Goal: Transaction & Acquisition: Subscribe to service/newsletter

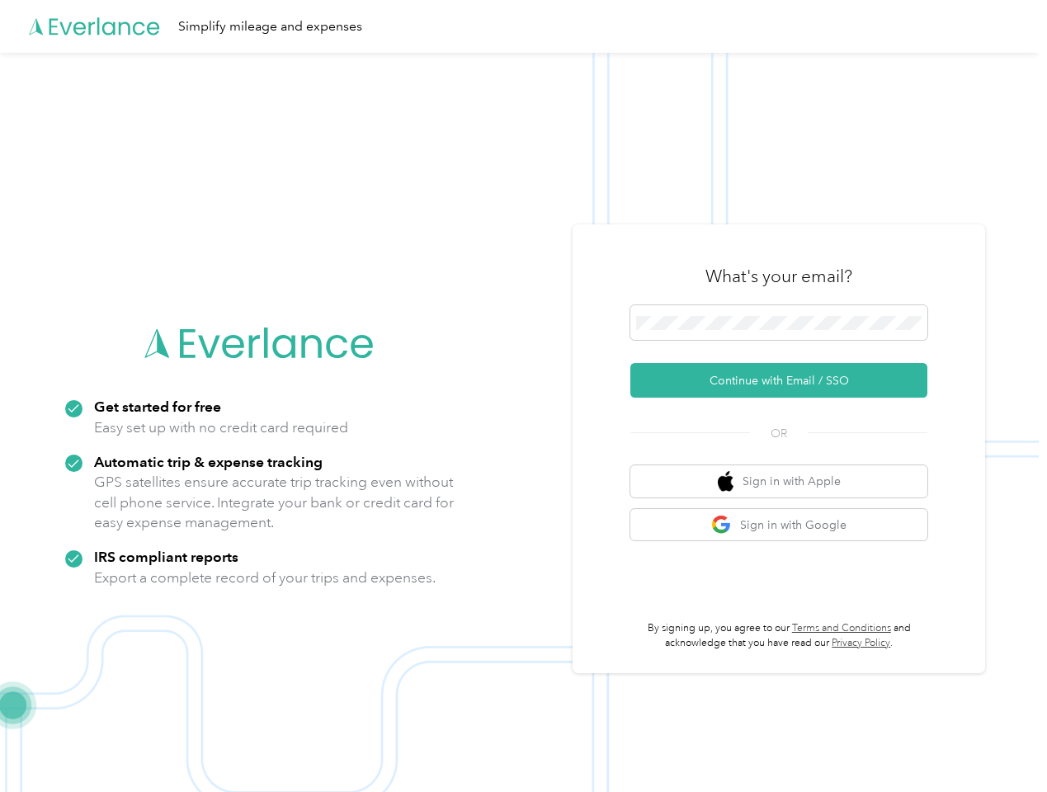
click at [523, 396] on img at bounding box center [519, 449] width 1039 height 792
click at [523, 26] on div "Simplify mileage and expenses" at bounding box center [519, 26] width 1039 height 53
click at [786, 381] on button "Continue with Email / SSO" at bounding box center [779, 380] width 297 height 35
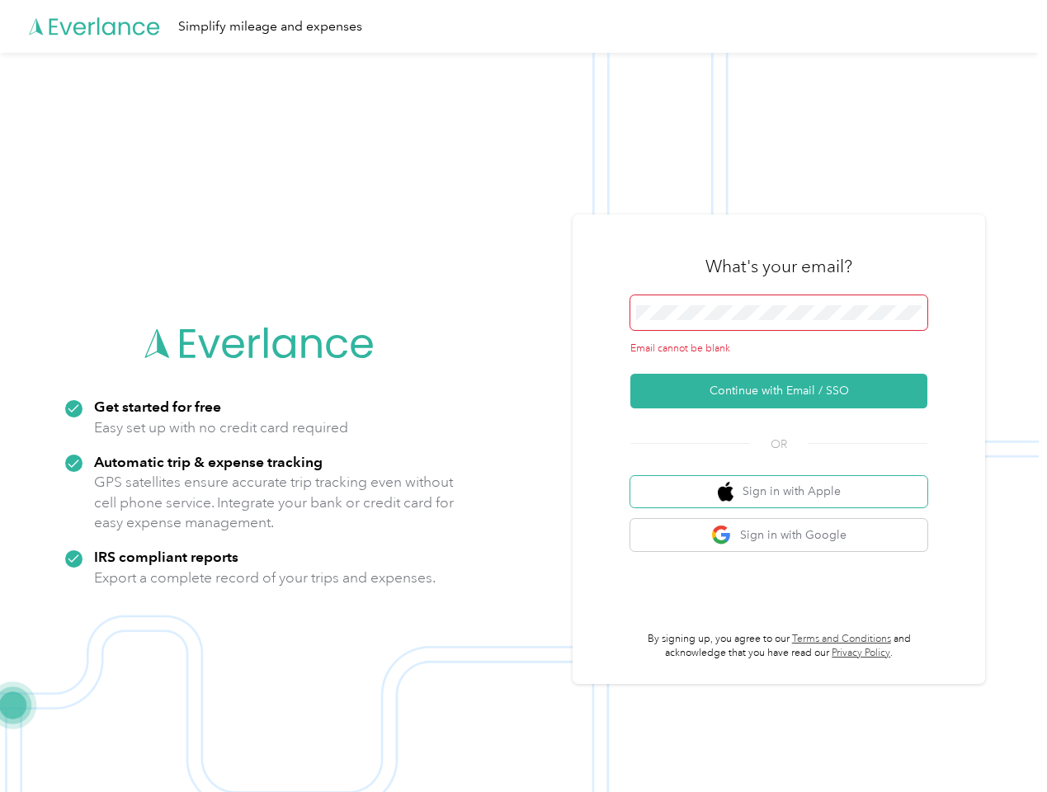
click at [786, 481] on button "Sign in with Apple" at bounding box center [779, 492] width 297 height 32
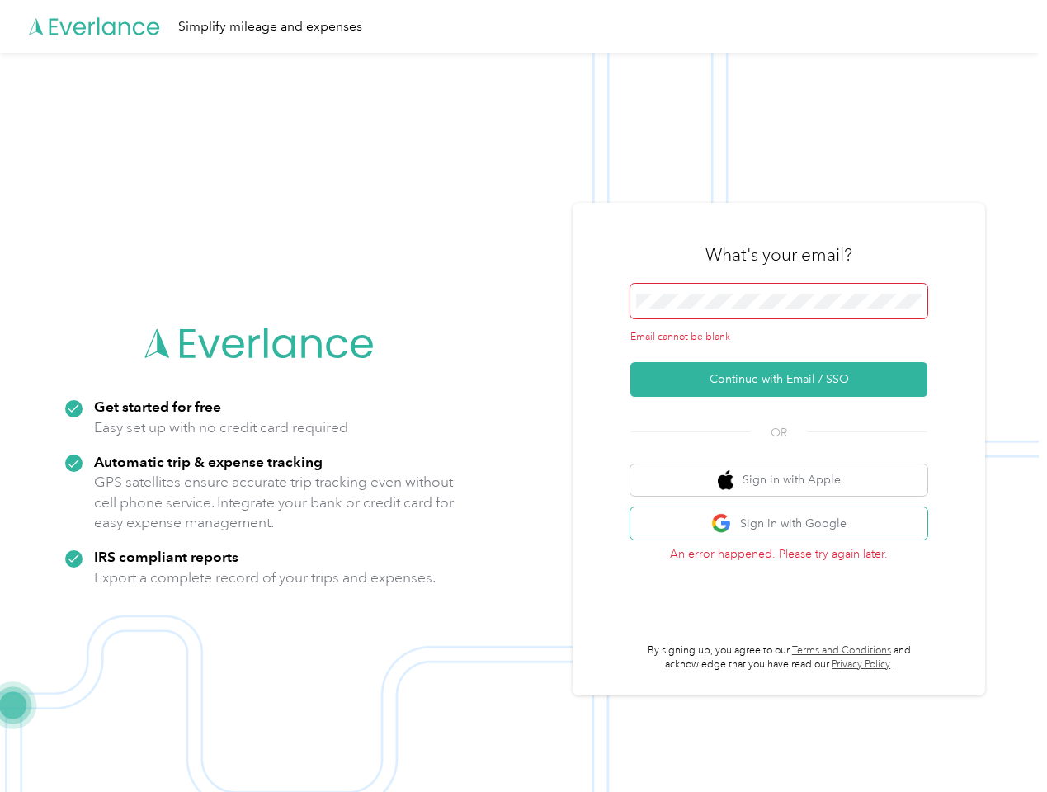
click at [786, 525] on button "Sign in with Google" at bounding box center [779, 524] width 297 height 32
